Goal: Task Accomplishment & Management: Use online tool/utility

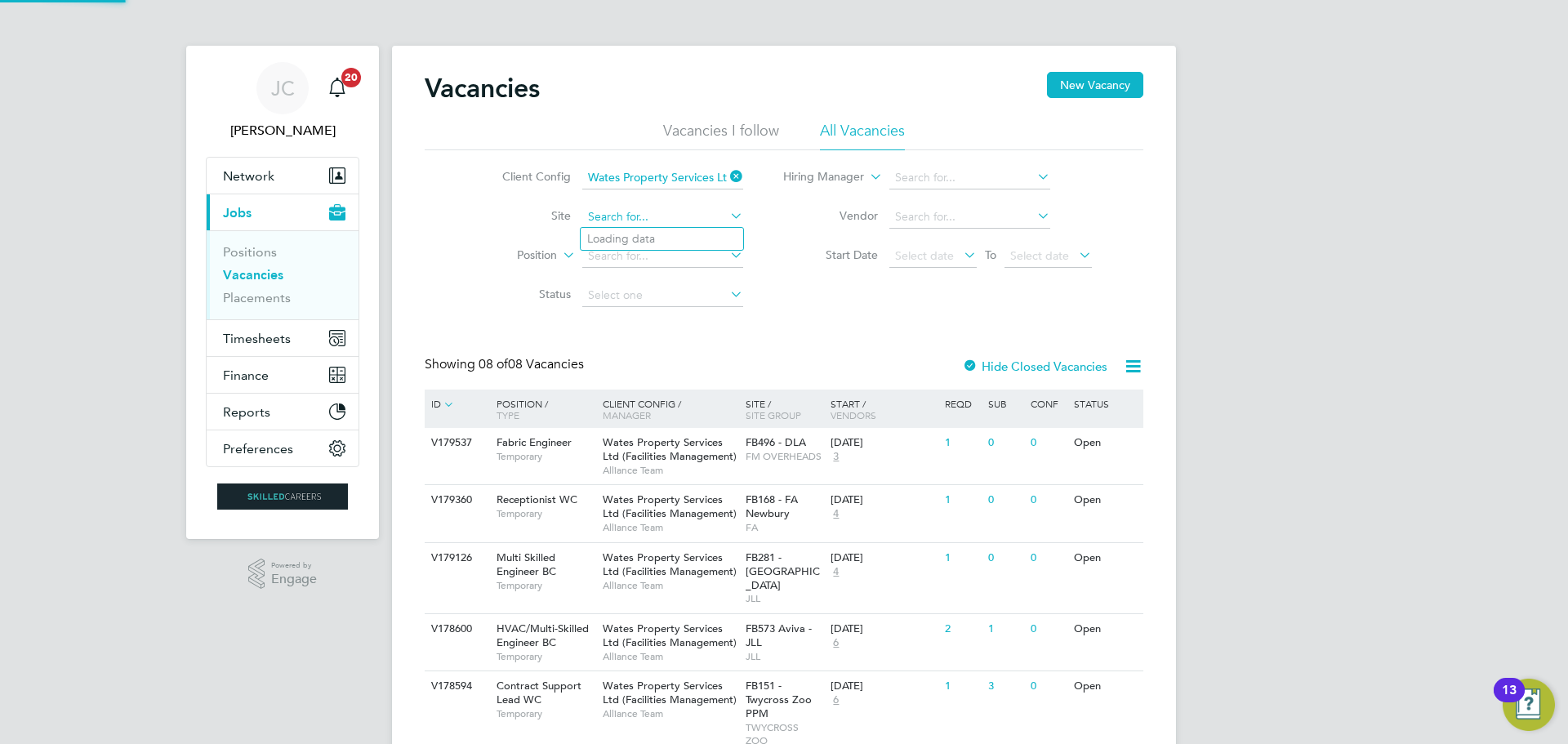
click at [644, 211] on input at bounding box center [662, 217] width 161 height 23
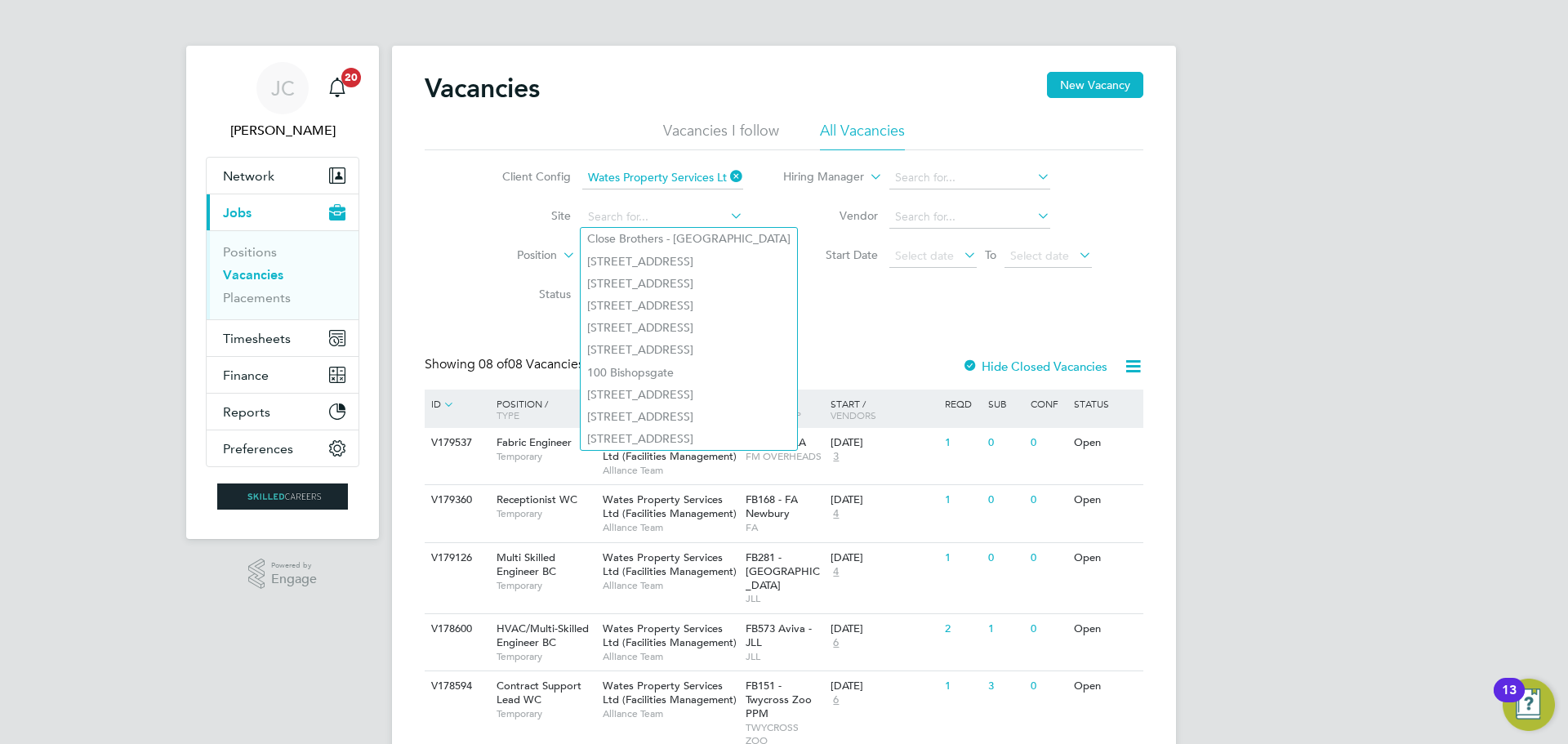
click at [727, 175] on icon at bounding box center [727, 176] width 0 height 23
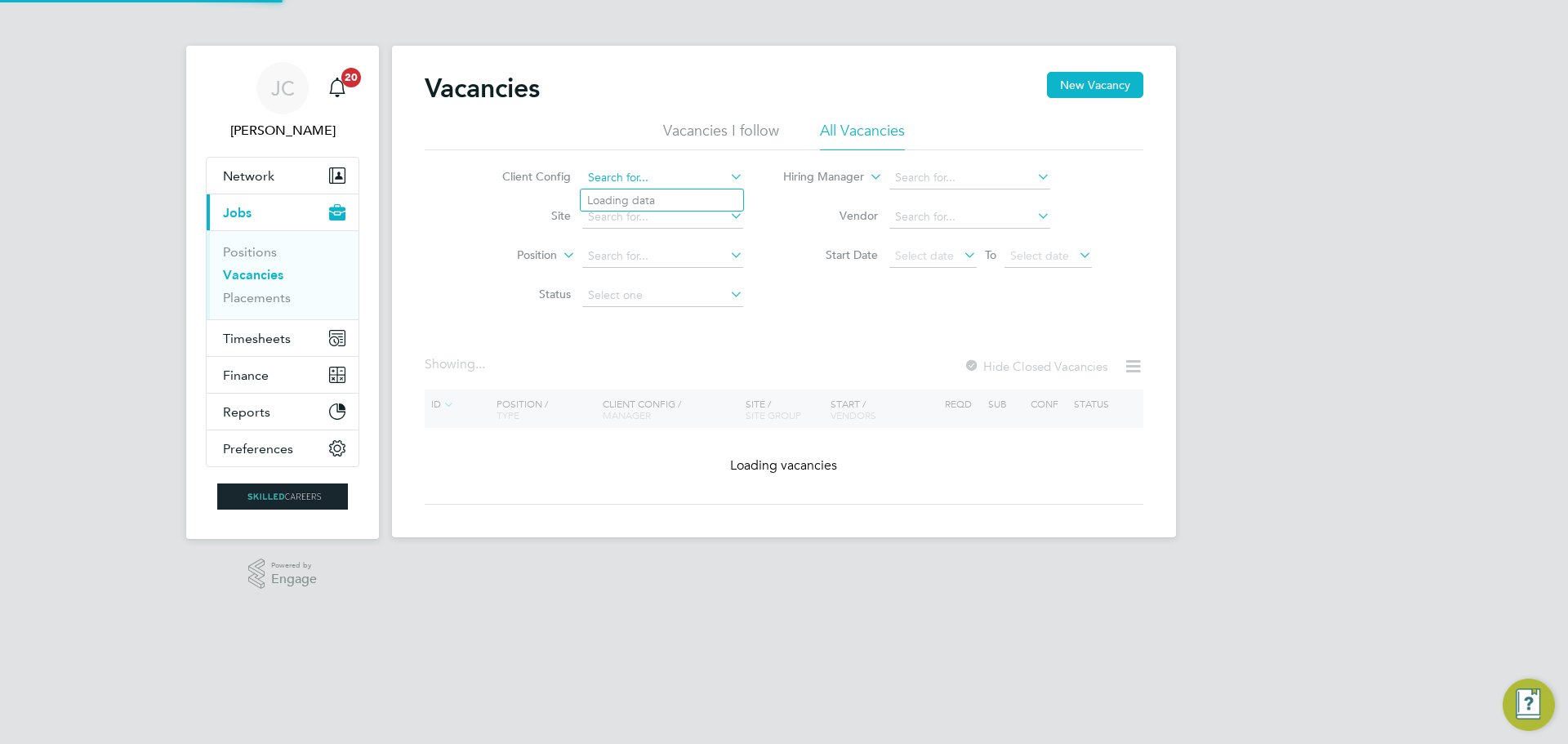
click at [685, 179] on input at bounding box center [662, 178] width 161 height 23
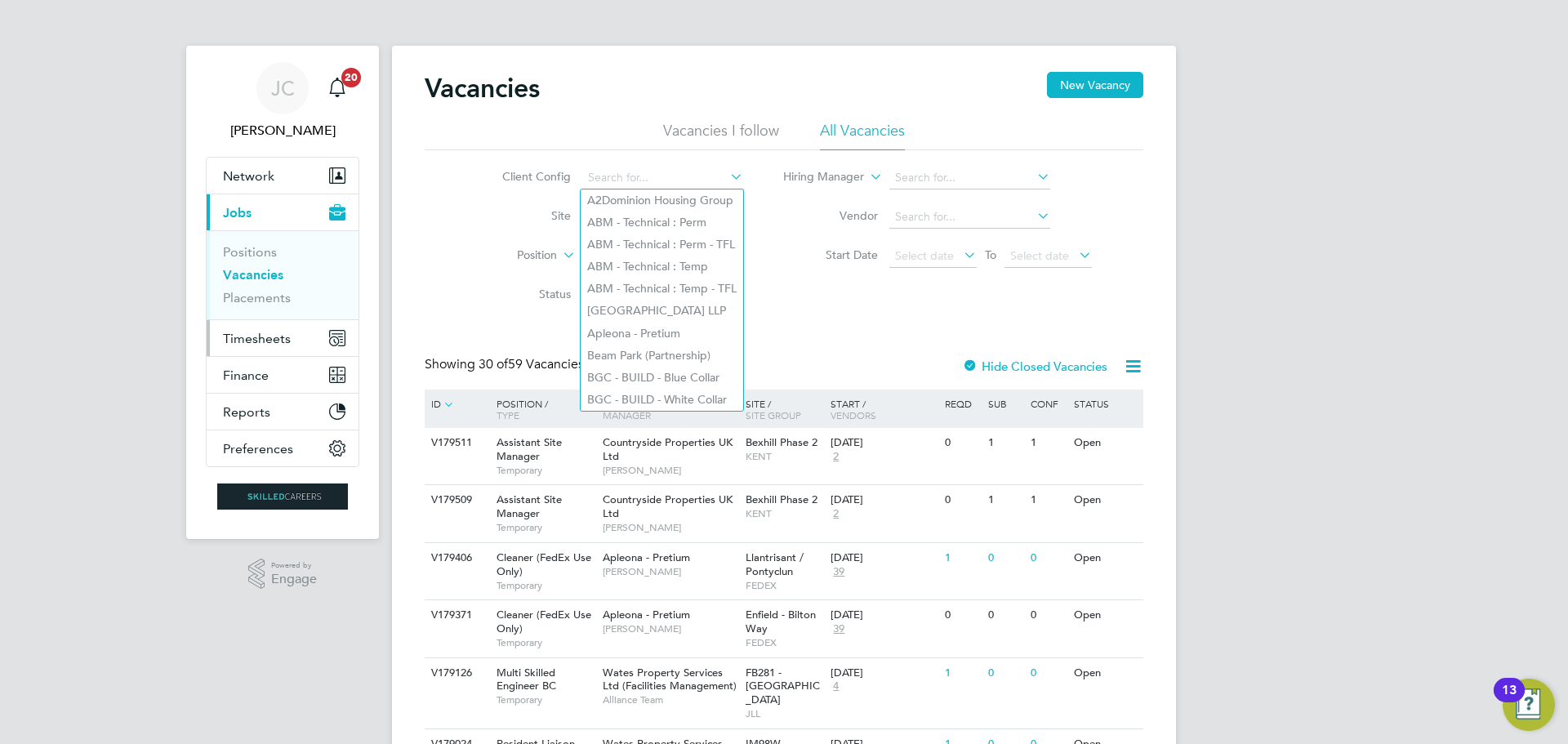
drag, startPoint x: 251, startPoint y: 334, endPoint x: 324, endPoint y: 326, distance: 73.4
click at [251, 334] on span "Timesheets" at bounding box center [257, 338] width 68 height 16
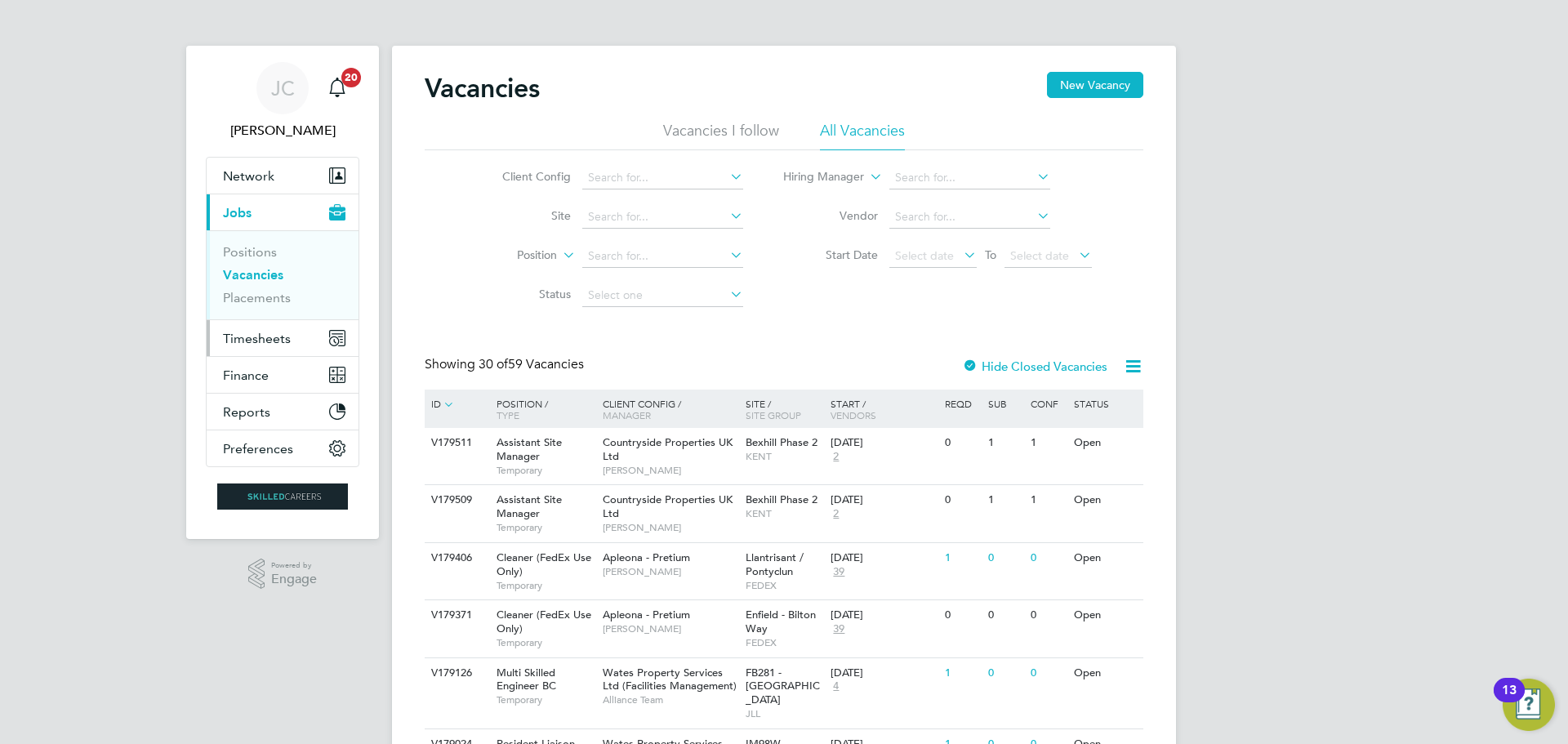
click at [259, 335] on span "Timesheets" at bounding box center [257, 338] width 68 height 16
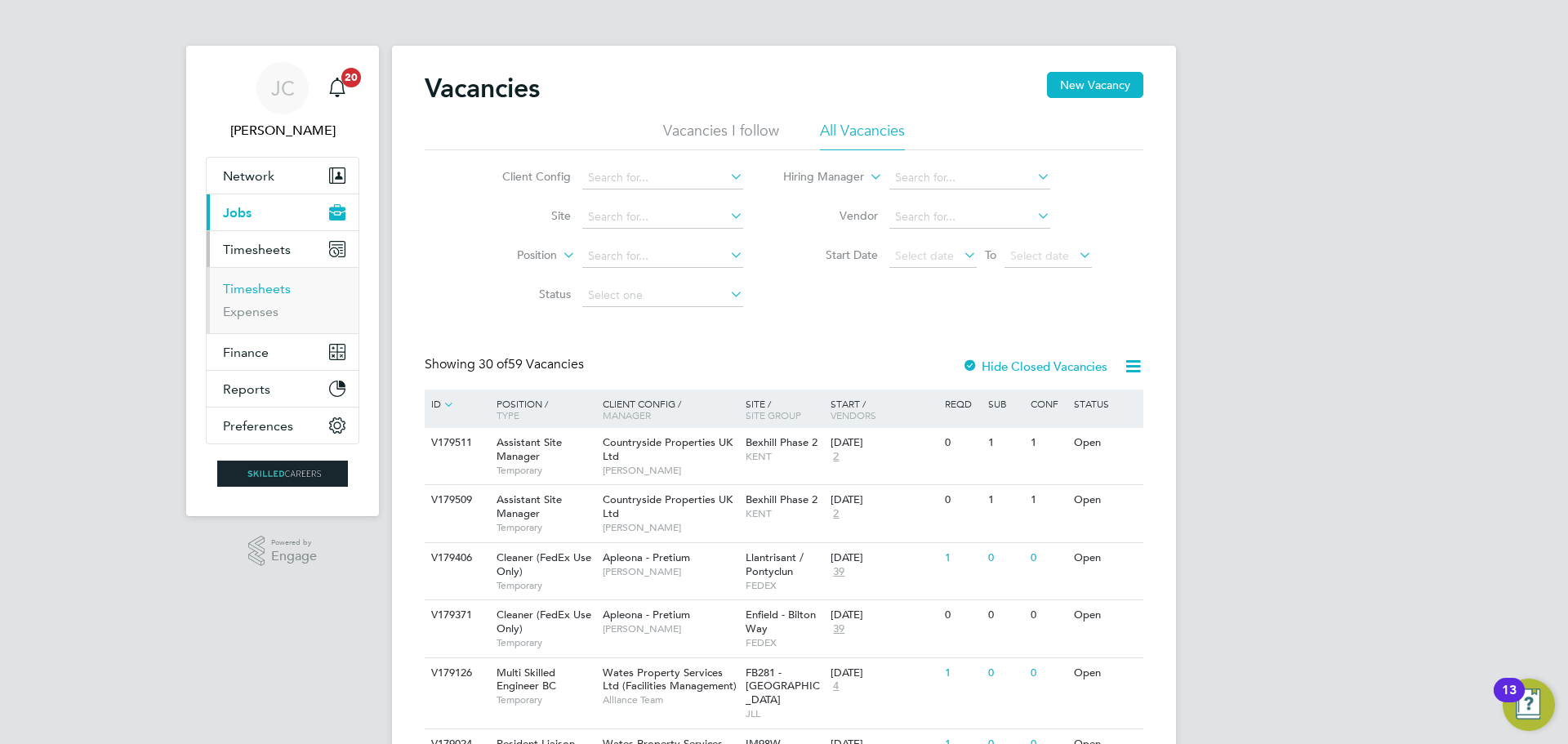
click at [266, 291] on link "Timesheets" at bounding box center [257, 288] width 68 height 16
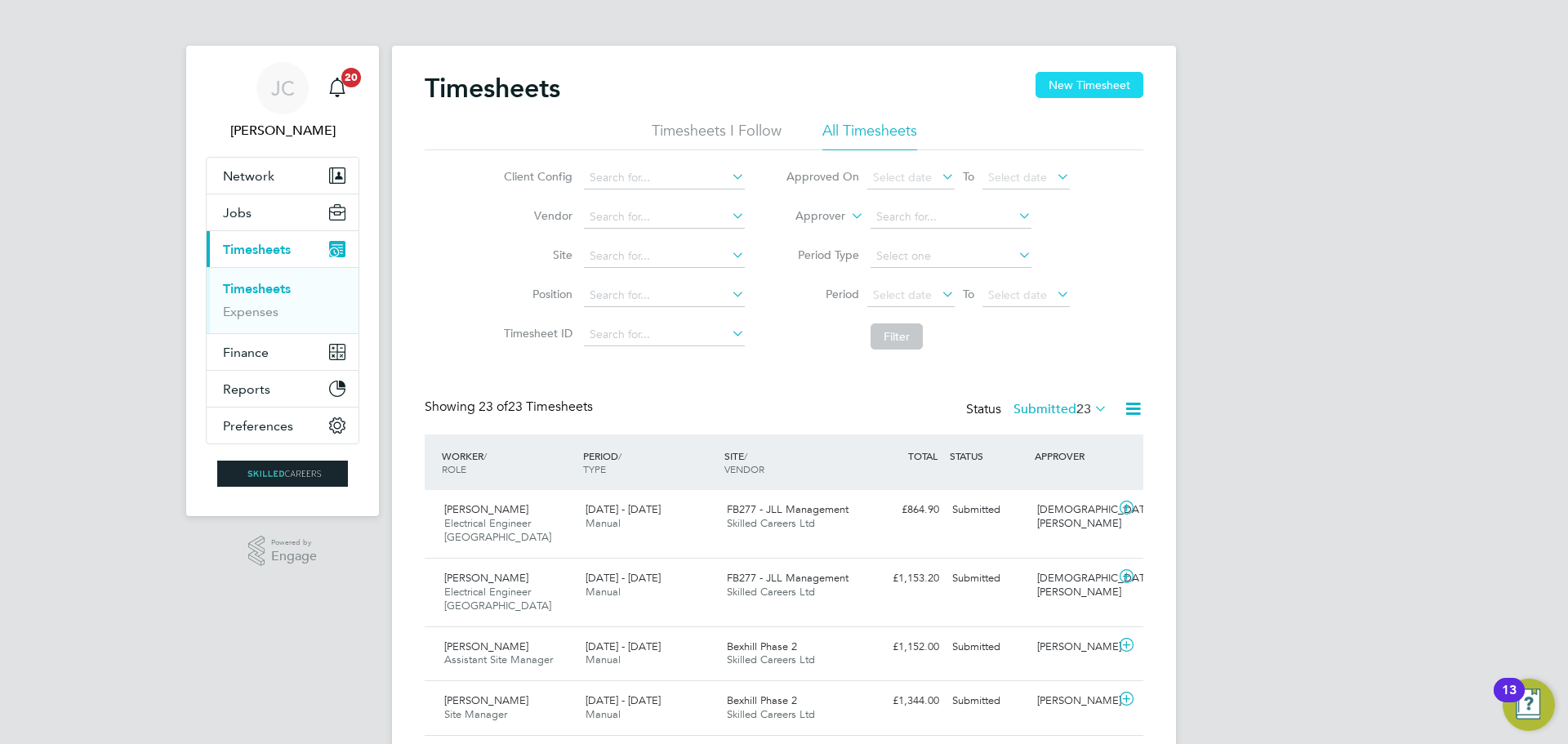
click at [1092, 90] on button "New Timesheet" at bounding box center [1090, 85] width 108 height 26
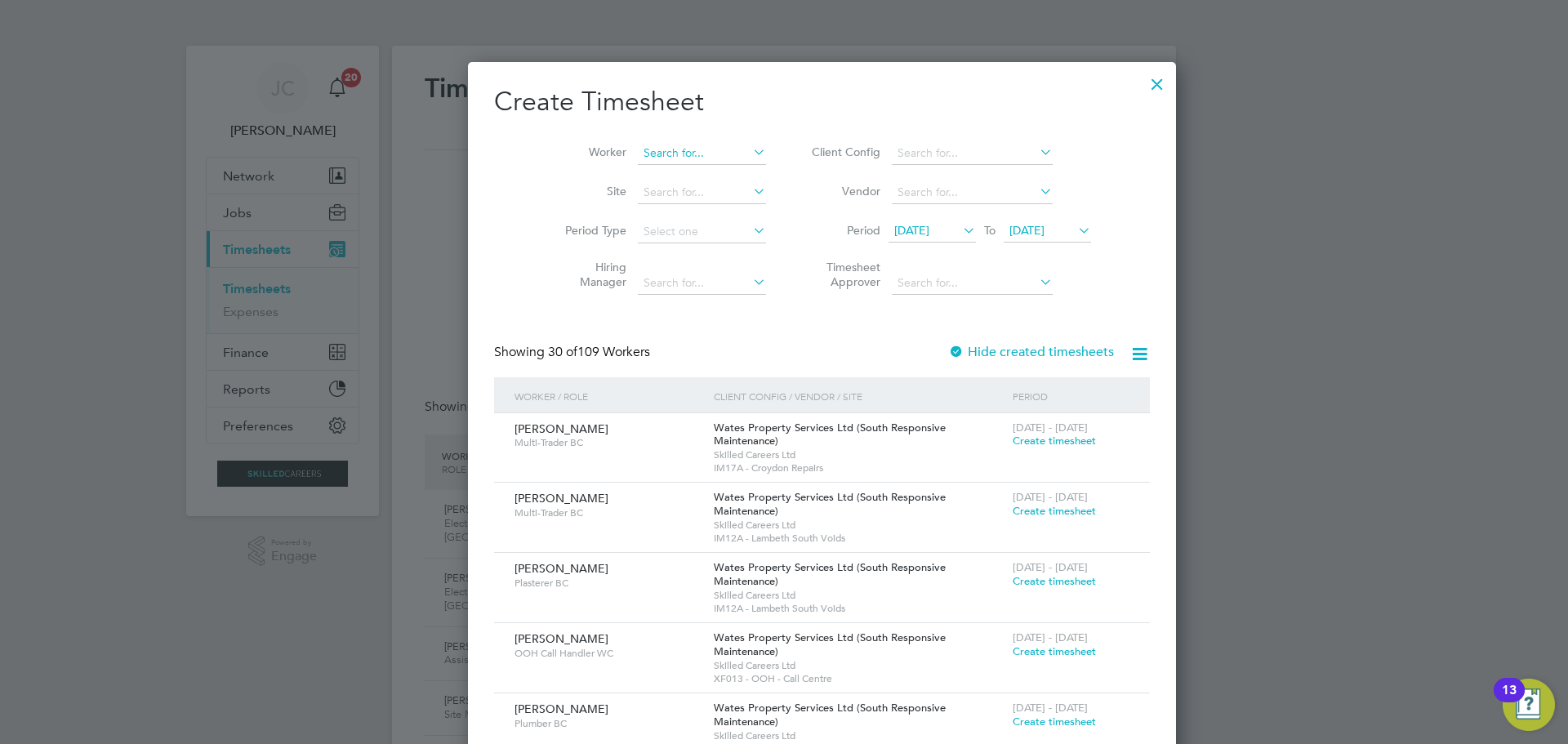
click at [638, 153] on input at bounding box center [702, 154] width 128 height 23
type input "[PERSON_NAME]"
click at [627, 169] on b "[PERSON_NAME]" at bounding box center [652, 174] width 95 height 14
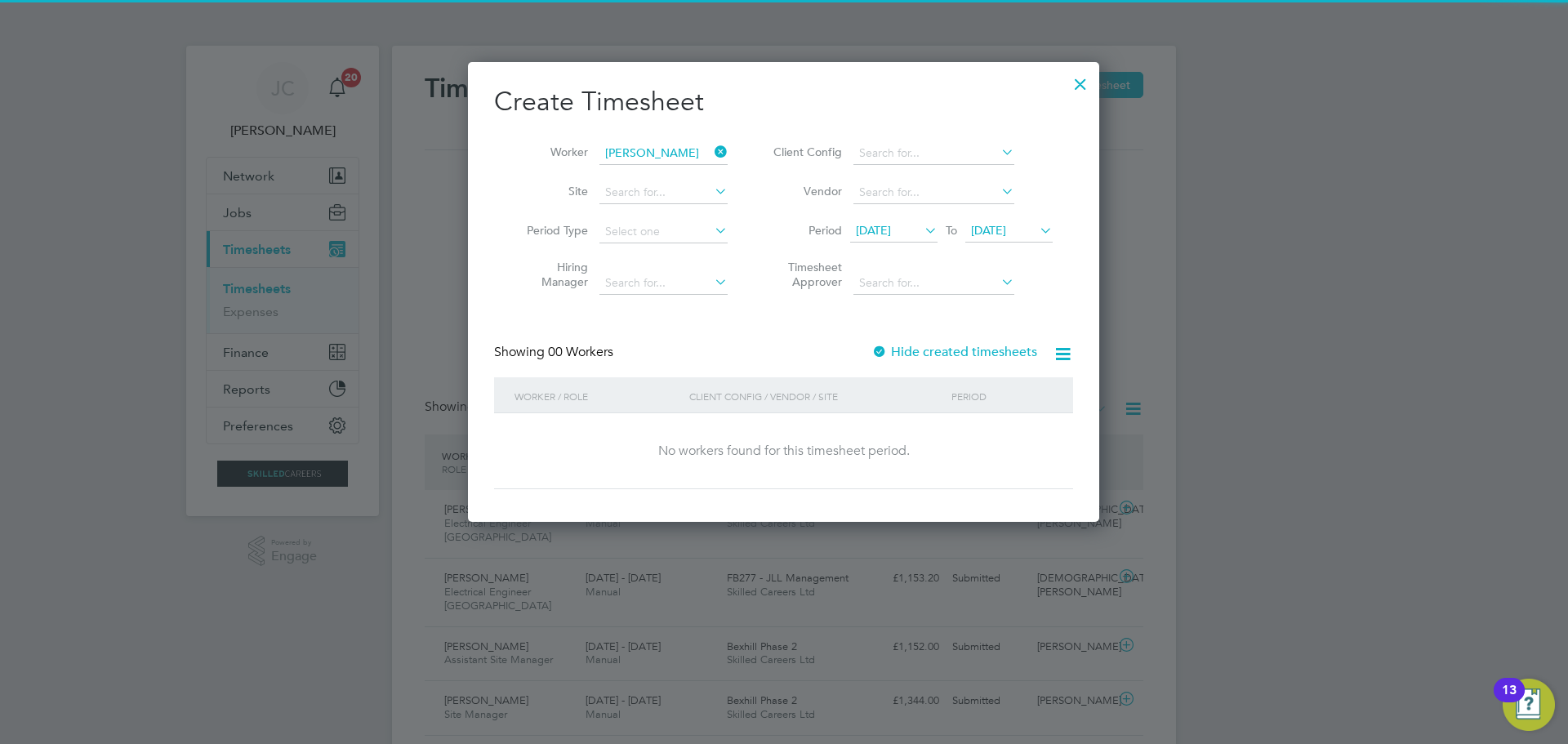
click at [1006, 230] on span "[DATE]" at bounding box center [988, 230] width 35 height 15
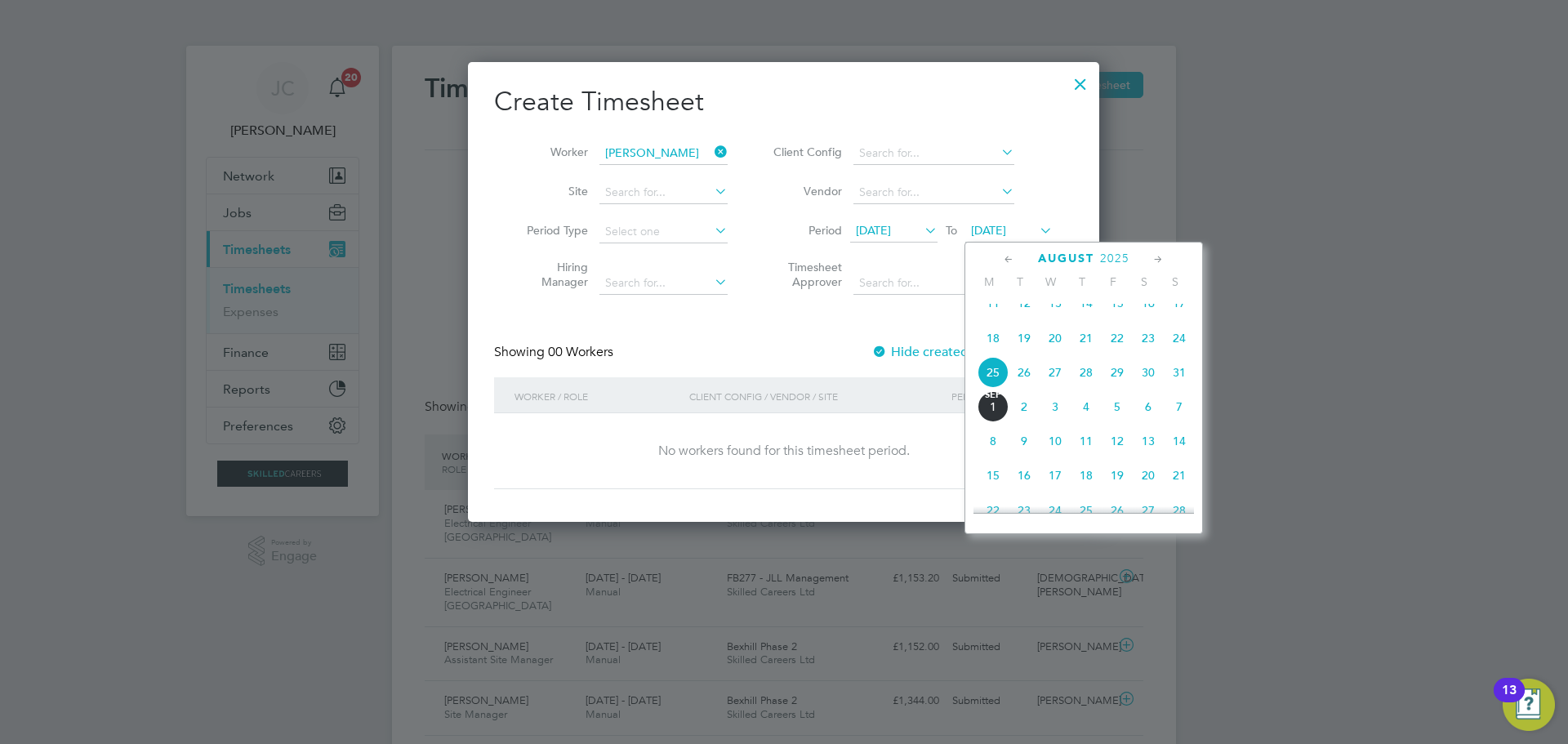
click at [1120, 379] on span "29" at bounding box center [1118, 372] width 31 height 31
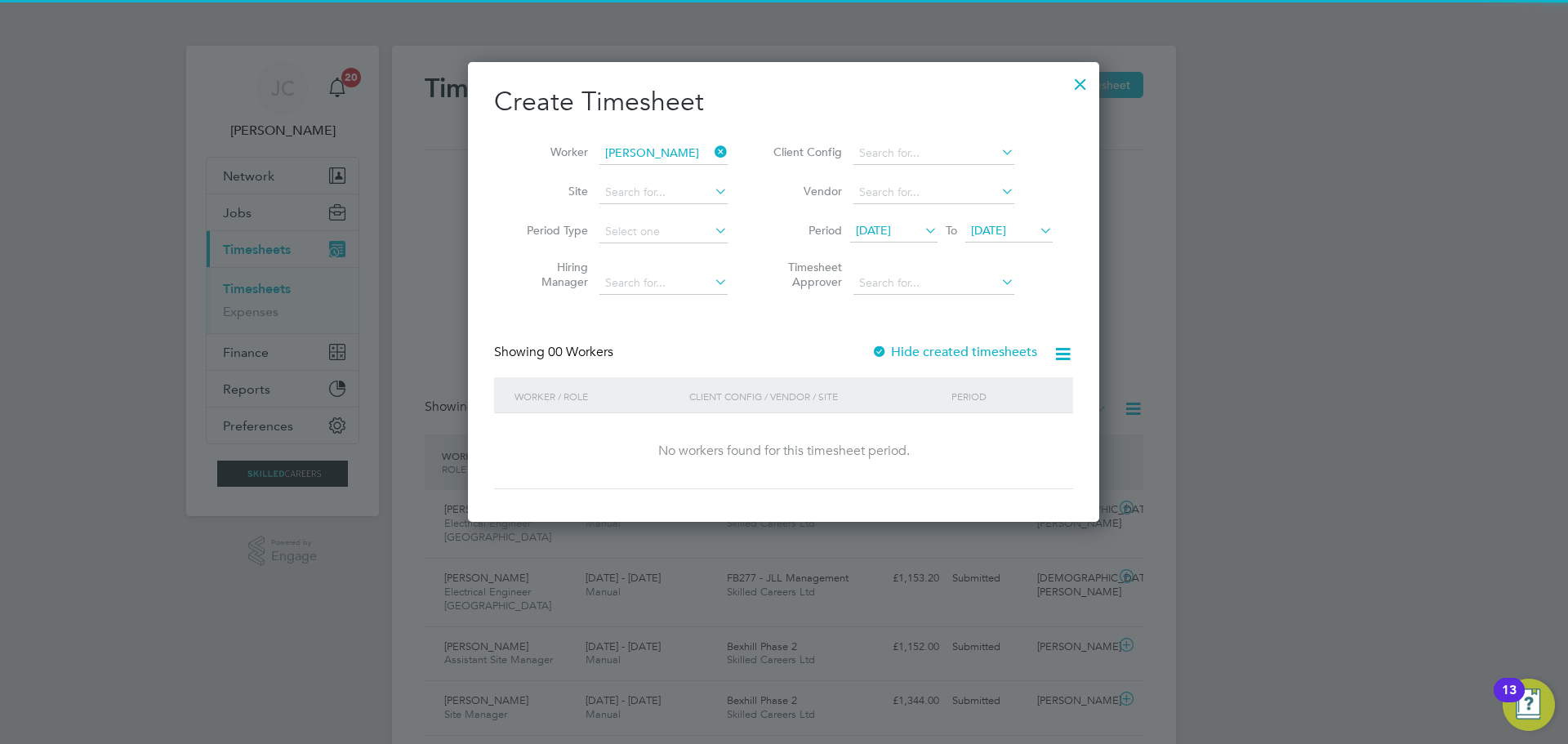
click at [954, 350] on label "Hide created timesheets" at bounding box center [954, 352] width 166 height 16
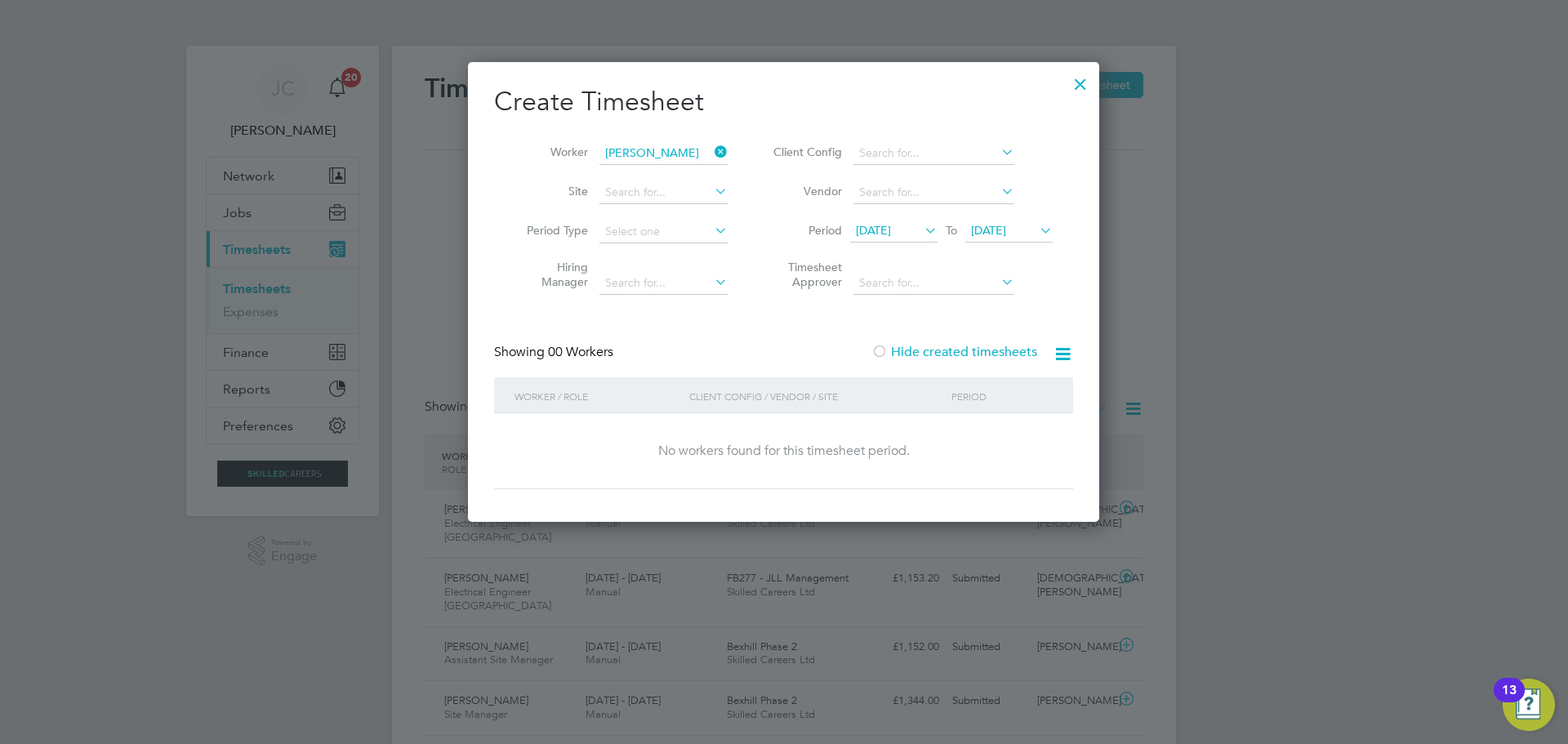
click at [951, 350] on label "Hide created timesheets" at bounding box center [954, 352] width 166 height 16
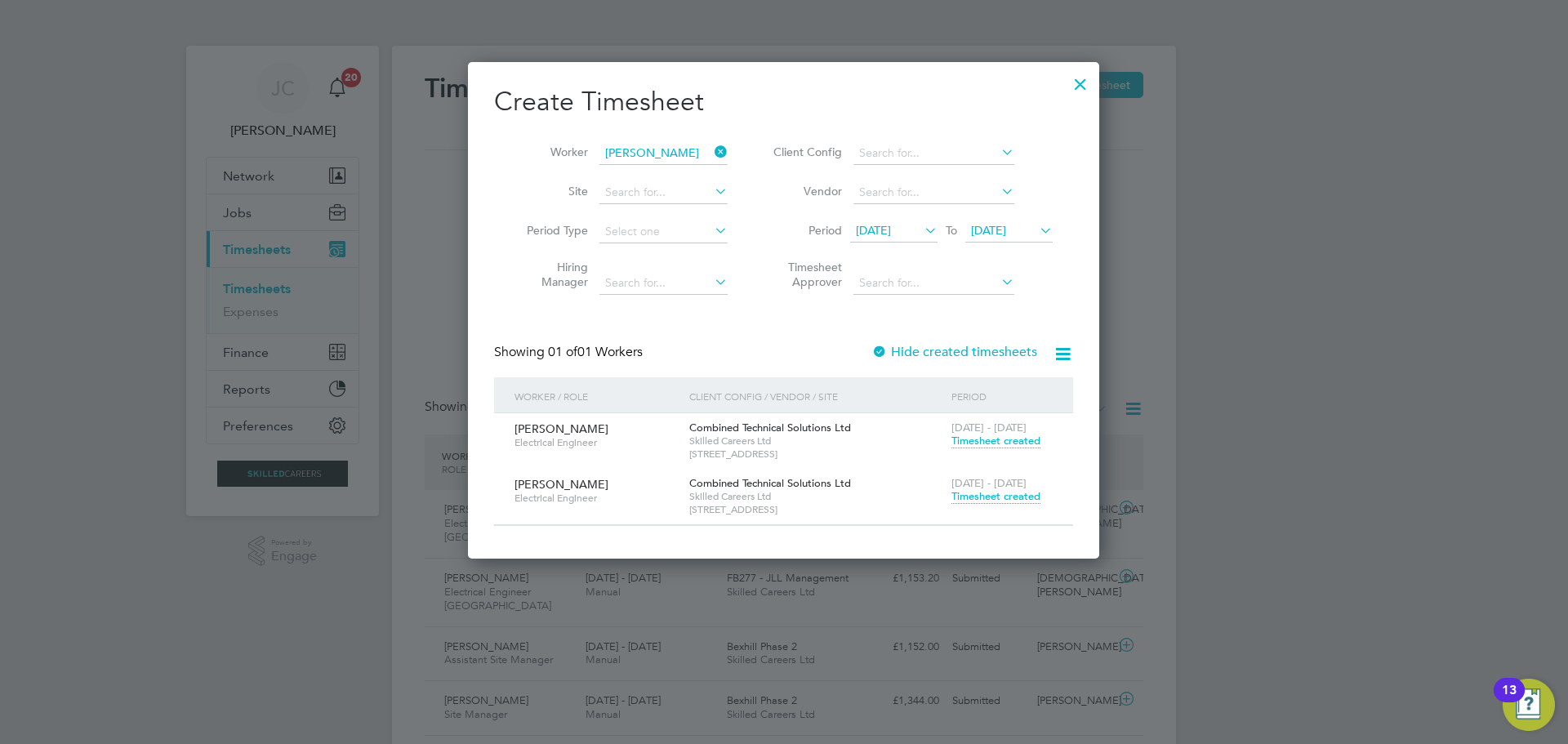
click at [994, 494] on span "Timesheet created" at bounding box center [996, 496] width 89 height 15
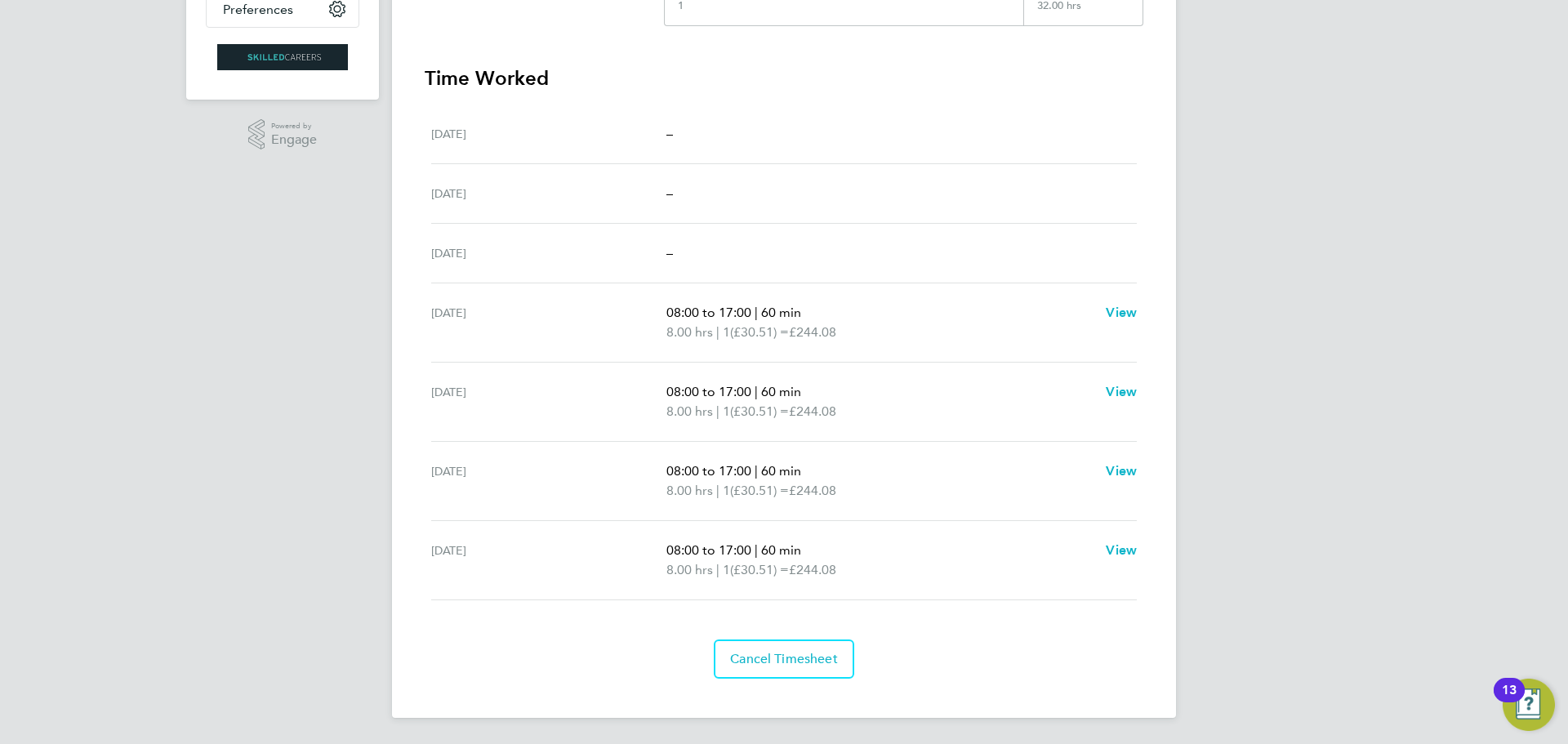
drag, startPoint x: 424, startPoint y: 145, endPoint x: 1160, endPoint y: 574, distance: 851.9
click at [1160, 574] on div "Back Follow [PERSON_NAME] Timesheet [DATE] - [DATE] £976. 32 "Electrical Engine…" at bounding box center [784, 174] width 784 height 1088
copy div "[PERSON_NAME] Timesheet [DATE] - [DATE] £976. 32 "Electrical Engineer" at "[STR…"
